Goal: Find specific fact

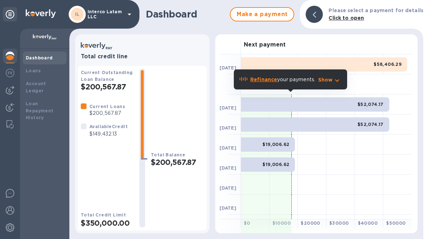
click at [107, 136] on p "$149,432.13" at bounding box center [108, 134] width 38 height 8
copy p "149,432.13"
